Goal: Information Seeking & Learning: Learn about a topic

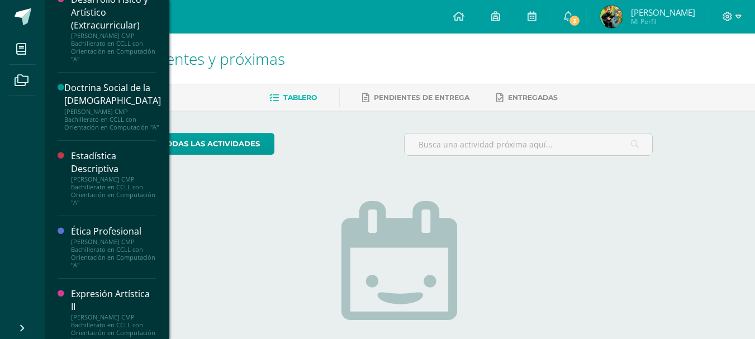
scroll to position [335, 0]
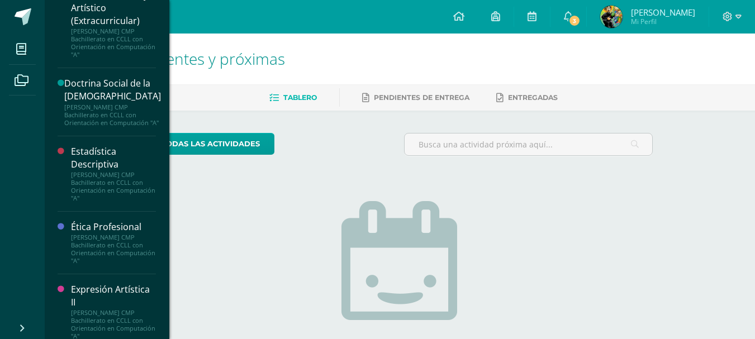
click at [117, 171] on div "Estadística Descriptiva" at bounding box center [113, 158] width 85 height 26
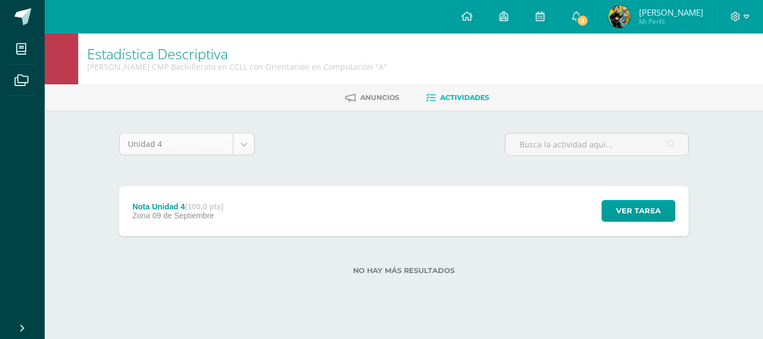
click at [247, 144] on body "Mis cursos Archivos Cerrar panel Biología II Quinto Bachillerato CMP Bachillera…" at bounding box center [381, 155] width 763 height 311
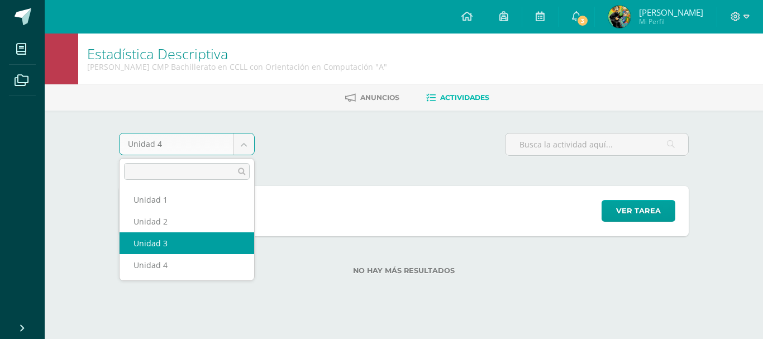
select select "Unidad 3"
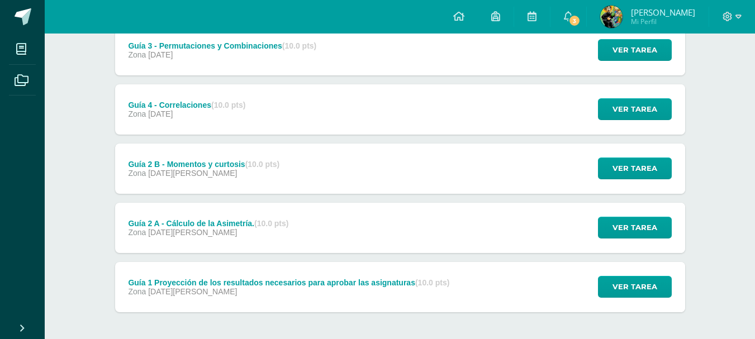
scroll to position [327, 0]
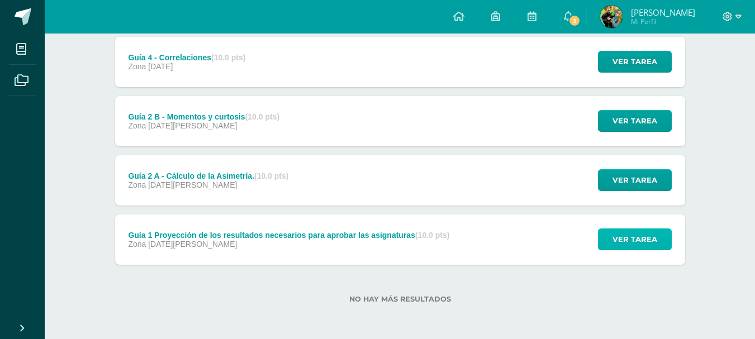
click at [631, 235] on span "Ver tarea" at bounding box center [634, 239] width 45 height 21
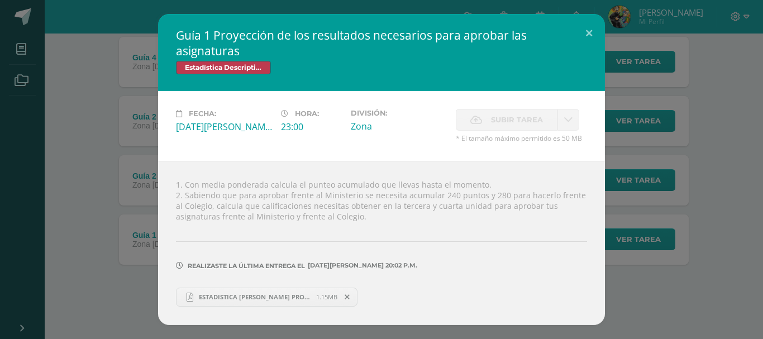
click at [250, 303] on link "ESTADISTICA [PERSON_NAME] PROYECCION DE NOTAS.pdf 1.15MB" at bounding box center [267, 297] width 182 height 19
click at [694, 158] on div "Guía 1 Proyección de los resultados necesarios para aprobar las asignaturas Est…" at bounding box center [381, 169] width 754 height 311
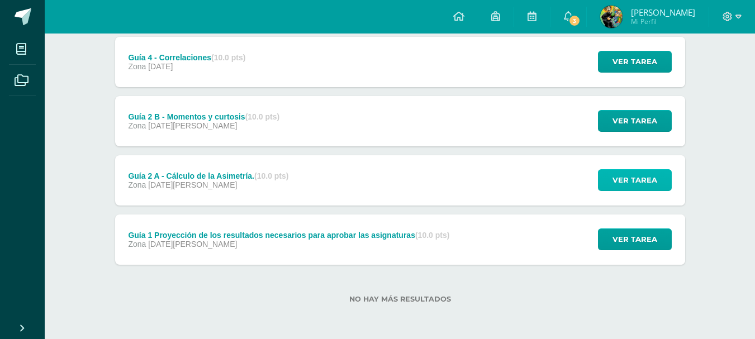
click at [617, 182] on span "Ver tarea" at bounding box center [634, 180] width 45 height 21
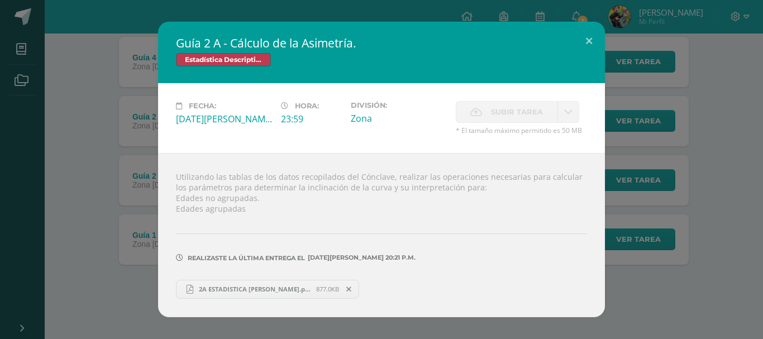
click at [252, 290] on span "2A ESTADISTICA [PERSON_NAME].pdf" at bounding box center [254, 289] width 123 height 8
click at [720, 199] on div "Guía 2 A - Cálculo de la Asimetría. Estadística Descriptiva Fecha: [DATE][PERSO…" at bounding box center [381, 169] width 754 height 295
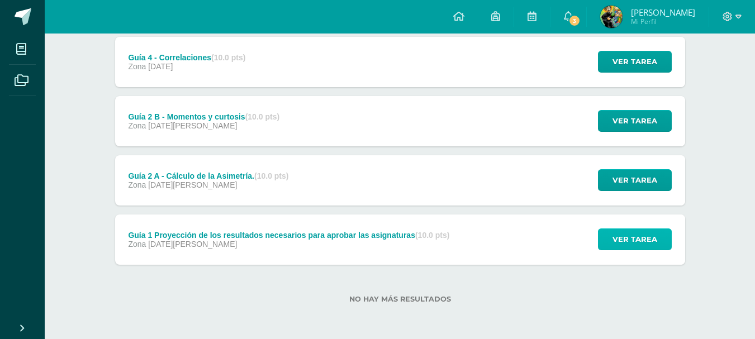
click at [619, 238] on span "Ver tarea" at bounding box center [634, 239] width 45 height 21
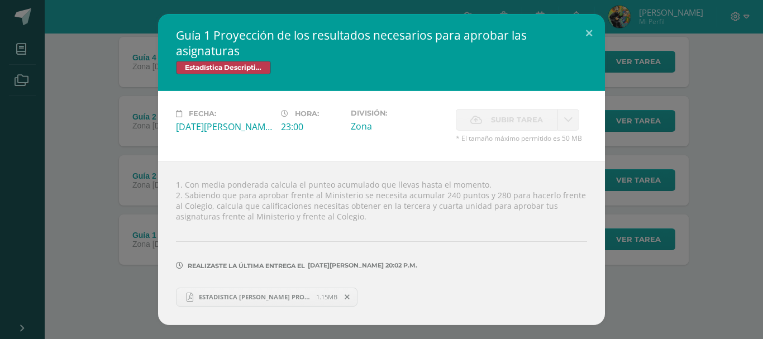
click at [703, 274] on div "Guía 1 Proyección de los resultados necesarios para aprobar las asignaturas Est…" at bounding box center [381, 169] width 754 height 311
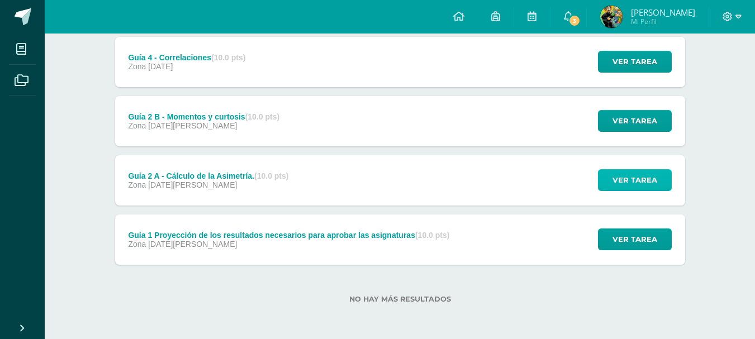
click at [640, 182] on span "Ver tarea" at bounding box center [634, 180] width 45 height 21
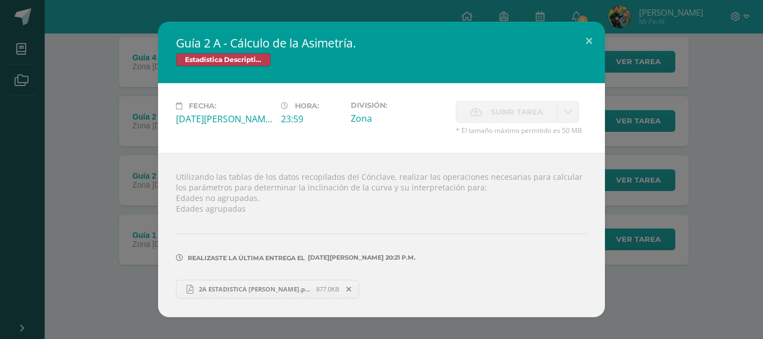
click at [736, 178] on div "Guía 2 A - Cálculo de la Asimetría. Estadística Descriptiva Fecha: [DATE][PERSO…" at bounding box center [381, 169] width 754 height 295
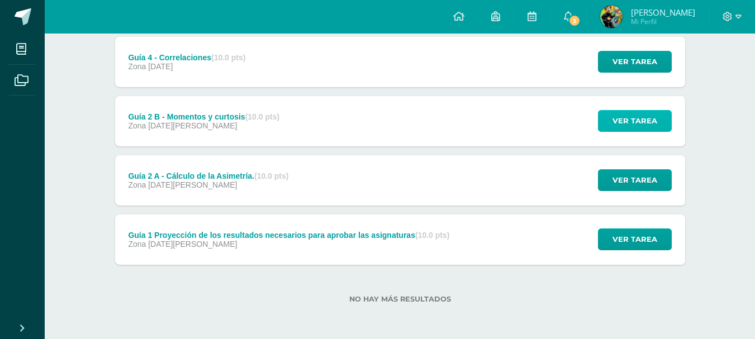
click at [622, 121] on span "Ver tarea" at bounding box center [634, 121] width 45 height 21
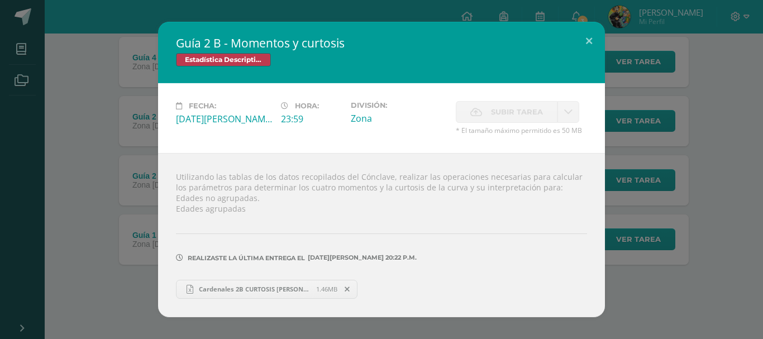
click at [254, 288] on span "Cardenales 2B CURTOSIS [PERSON_NAME].xlsx" at bounding box center [254, 289] width 123 height 8
click at [723, 156] on div "Guía 2 B - Momentos y curtosis Estadística Descriptiva Fecha: [DATE][PERSON_NAM…" at bounding box center [381, 169] width 754 height 295
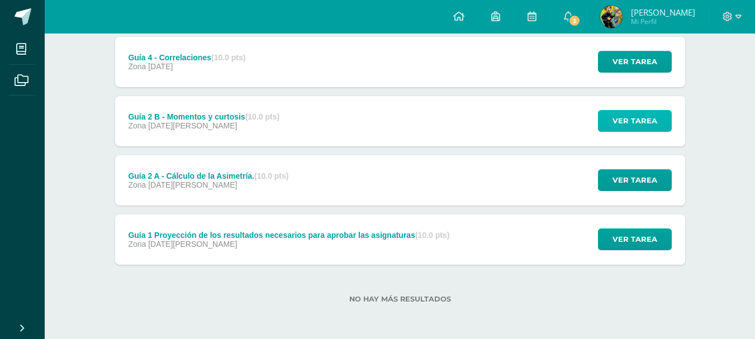
click at [670, 121] on button "Ver tarea" at bounding box center [635, 121] width 74 height 22
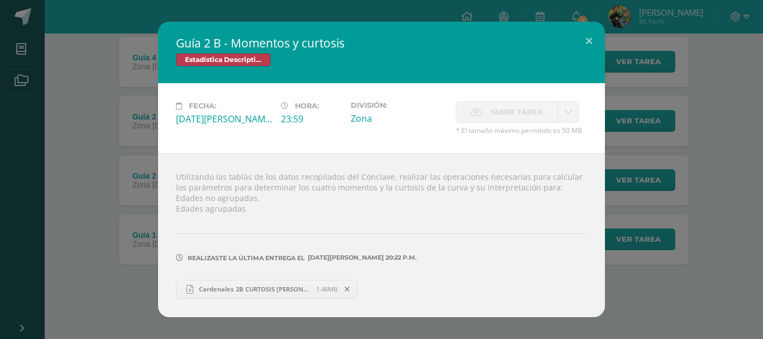
click at [743, 126] on div "Guía 2 B - Momentos y curtosis Estadística Descriptiva Fecha: Lunes 07 de Julio…" at bounding box center [381, 169] width 754 height 295
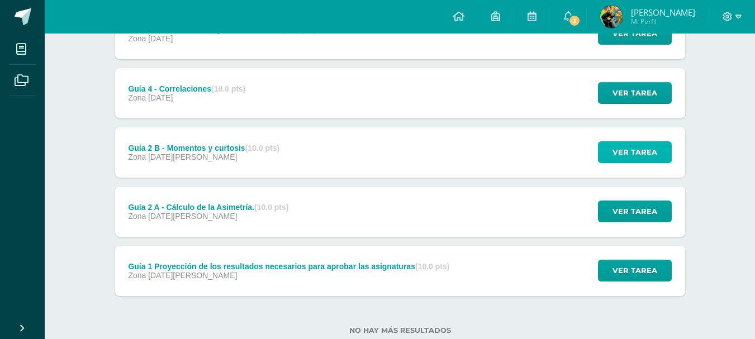
scroll to position [271, 0]
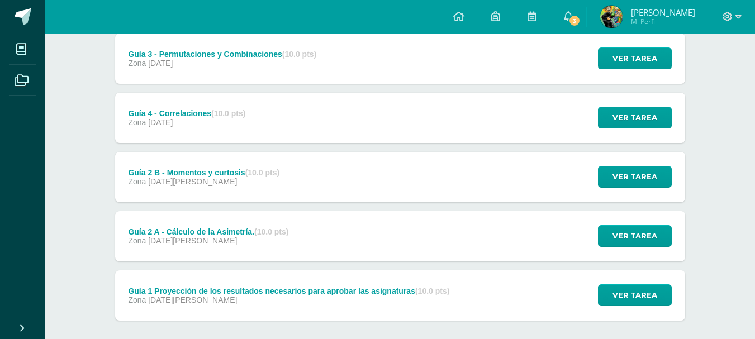
click at [381, 121] on div "Guía 4 - Correlaciones (10.0 pts) Zona 18 de Julio Ver tarea Guía 4 - Correlaci…" at bounding box center [400, 118] width 570 height 50
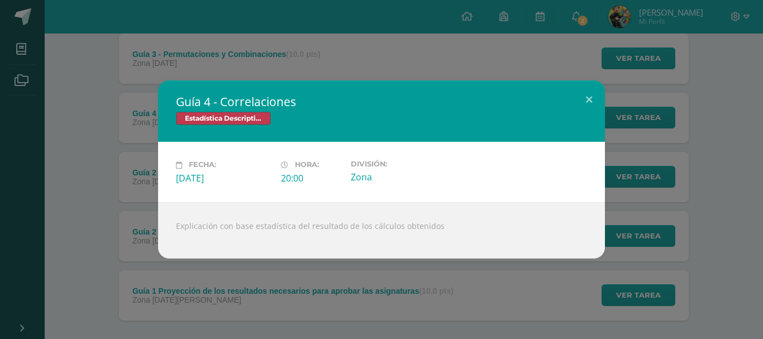
click at [714, 127] on div "Guía 4 - Correlaciones Estadística Descriptiva Fecha: Viernes 18 de Julio Hora:…" at bounding box center [381, 169] width 754 height 178
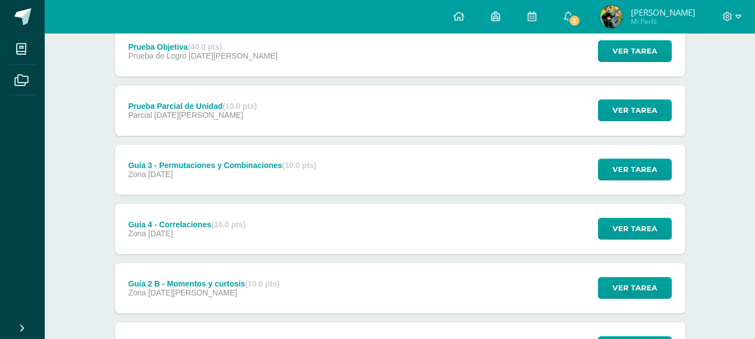
scroll to position [159, 0]
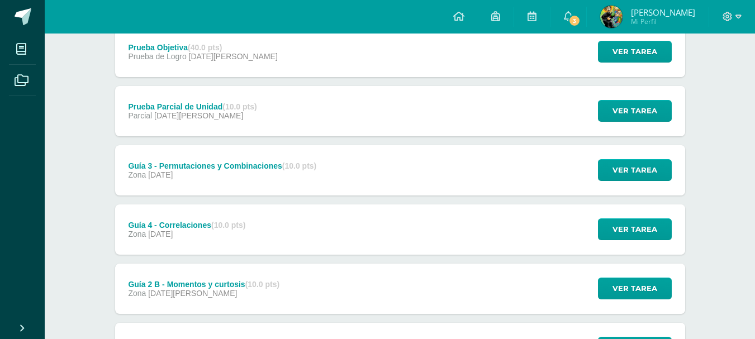
click at [388, 174] on div "Guía 3 - Permutaciones y Combinaciones (10.0 pts) Zona 18 de Julio Ver tarea Gu…" at bounding box center [400, 170] width 570 height 50
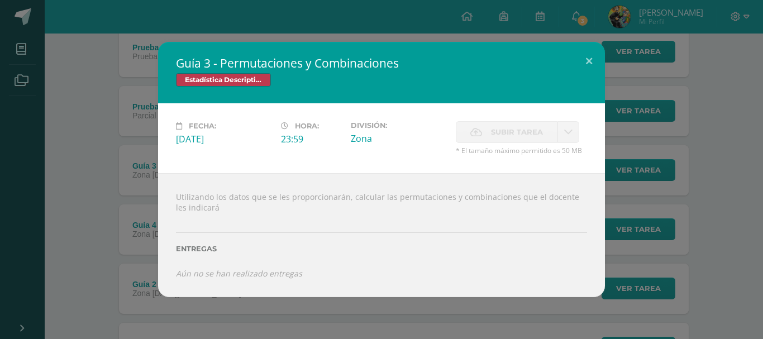
click at [107, 175] on div "Guía 3 - Permutaciones y Combinaciones Estadística Descriptiva Fecha: Viernes 1…" at bounding box center [381, 169] width 754 height 255
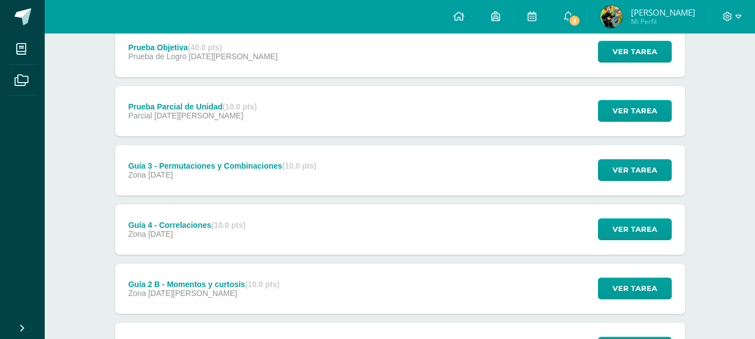
click at [228, 222] on strong "(10.0 pts)" at bounding box center [228, 225] width 34 height 9
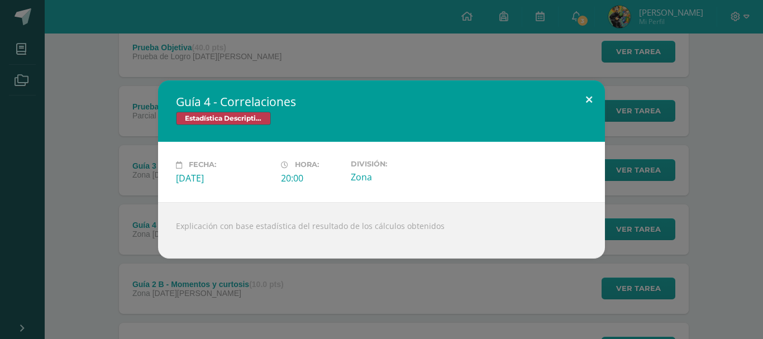
click at [591, 104] on button at bounding box center [589, 99] width 32 height 38
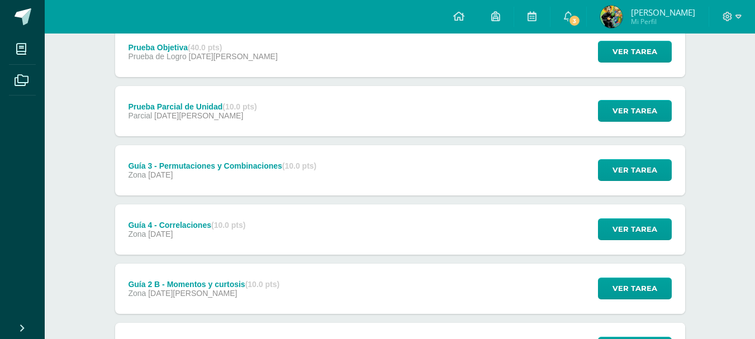
click at [278, 190] on div "Guía 3 - Permutaciones y Combinaciones (10.0 pts) Zona 18 de Julio" at bounding box center [222, 170] width 215 height 50
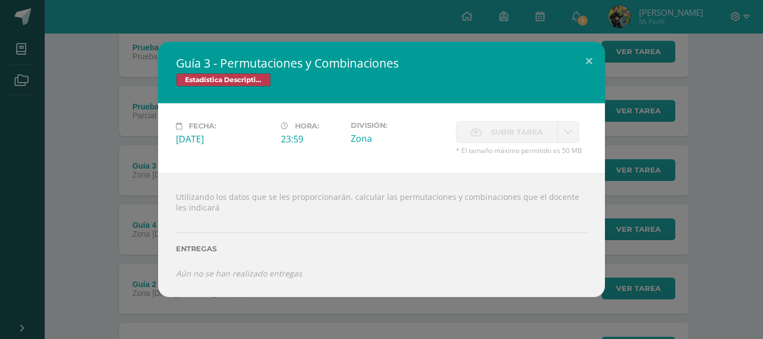
click at [705, 183] on div "Guía 3 - Permutaciones y Combinaciones Estadística Descriptiva Fecha: Viernes 1…" at bounding box center [381, 169] width 754 height 255
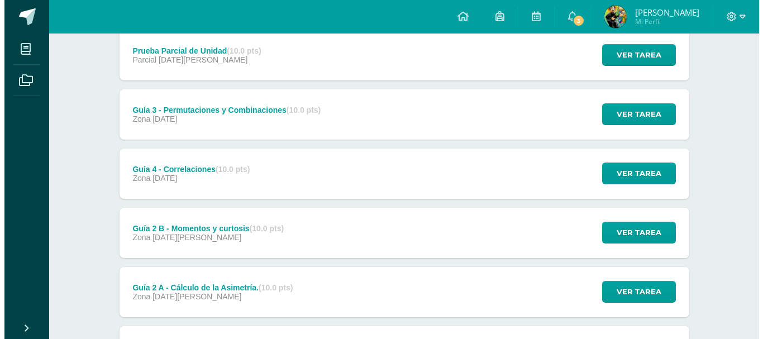
scroll to position [327, 0]
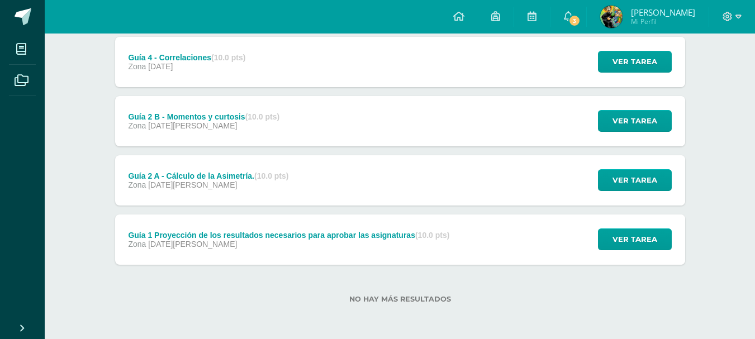
click at [350, 176] on div "Guía 2 A - Cálculo de la Asimetría. (10.0 pts) Zona 07 de Julio Ver tarea Guía …" at bounding box center [400, 180] width 570 height 50
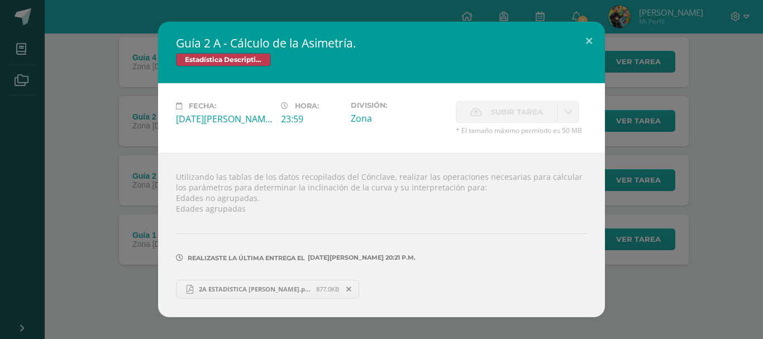
click at [717, 171] on div "Guía 2 A - Cálculo de la Asimetría. Estadística Descriptiva Fecha: Lunes 07 de …" at bounding box center [381, 169] width 754 height 295
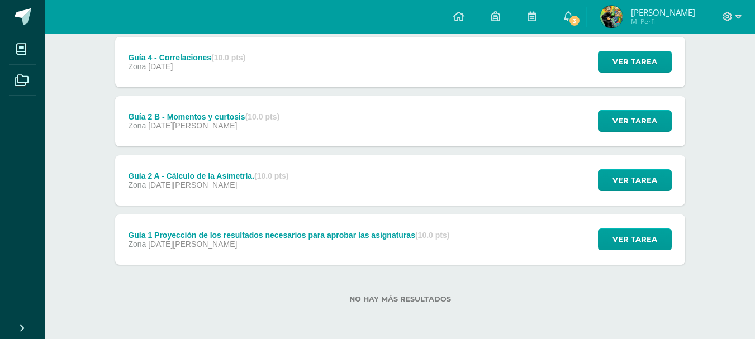
click at [273, 77] on div "Guía 4 - Correlaciones (10.0 pts) Zona 18 de Julio Ver tarea Guía 4 - Correlaci…" at bounding box center [400, 62] width 570 height 50
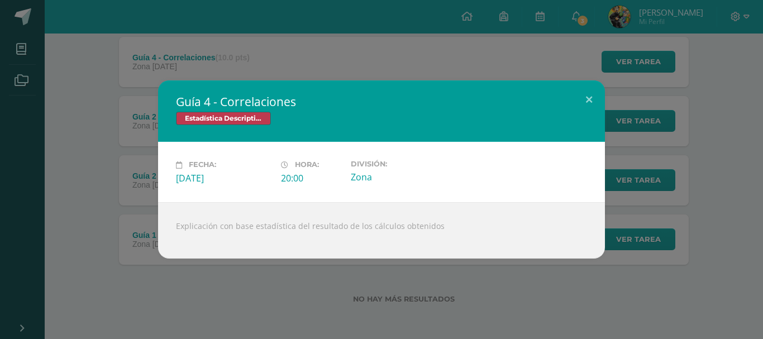
drag, startPoint x: 178, startPoint y: 225, endPoint x: 627, endPoint y: 227, distance: 448.5
click at [627, 227] on div "Guía 4 - Correlaciones Estadística Descriptiva Fecha: Viernes 18 de Julio Hora:…" at bounding box center [381, 169] width 754 height 178
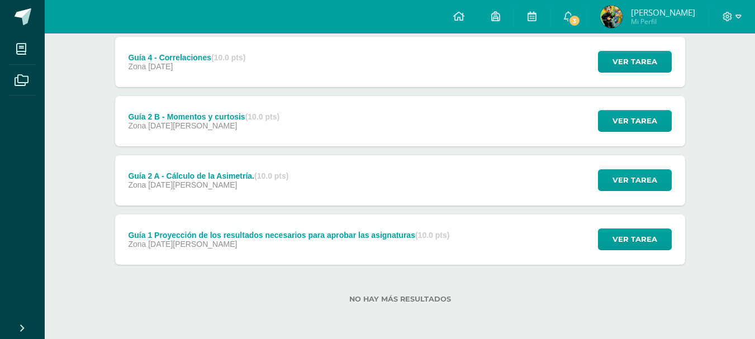
click at [308, 66] on div "Guía 4 - Correlaciones (10.0 pts) Zona 18 de Julio Ver tarea Guía 4 - Correlaci…" at bounding box center [400, 62] width 570 height 50
